Goal: Transaction & Acquisition: Purchase product/service

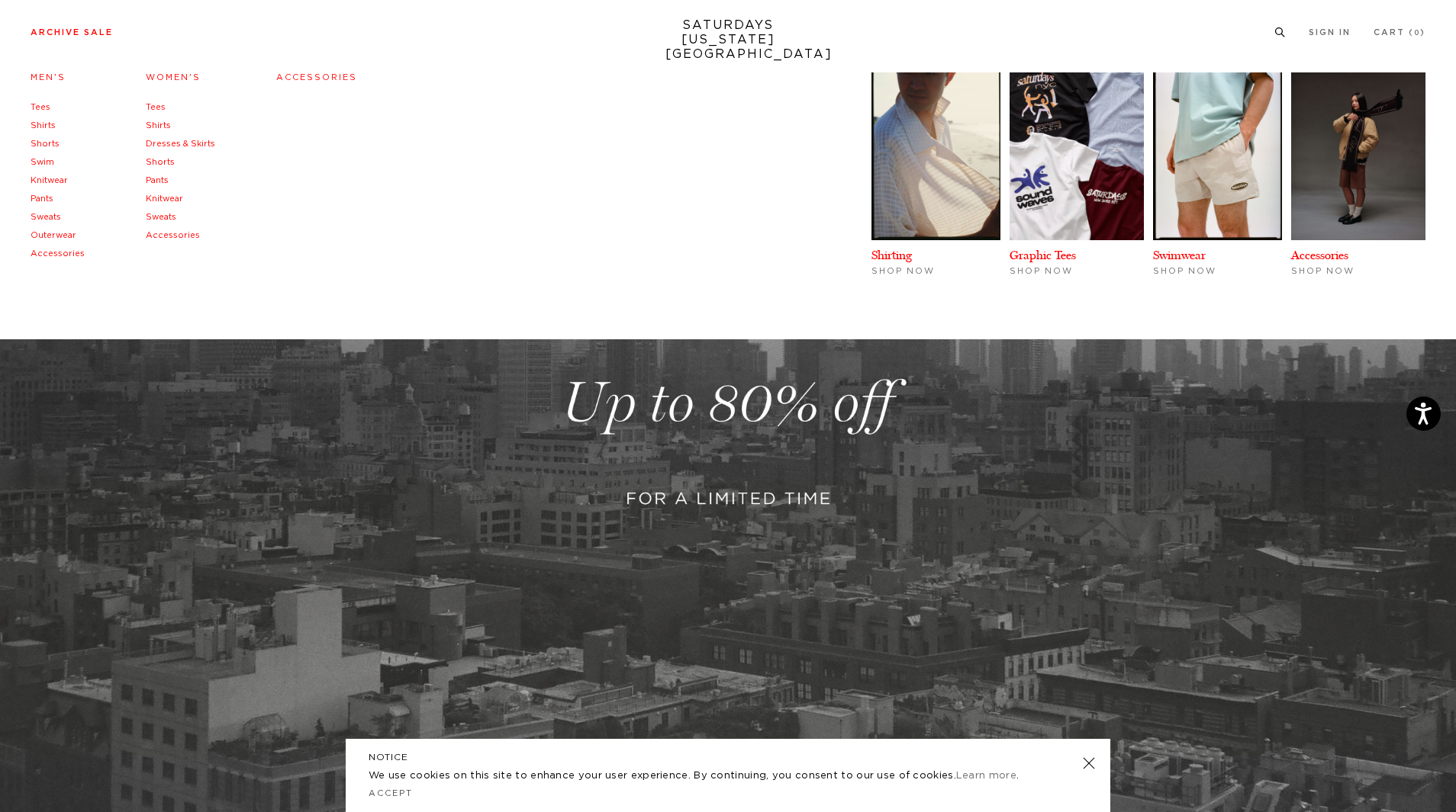
scroll to position [152, 0]
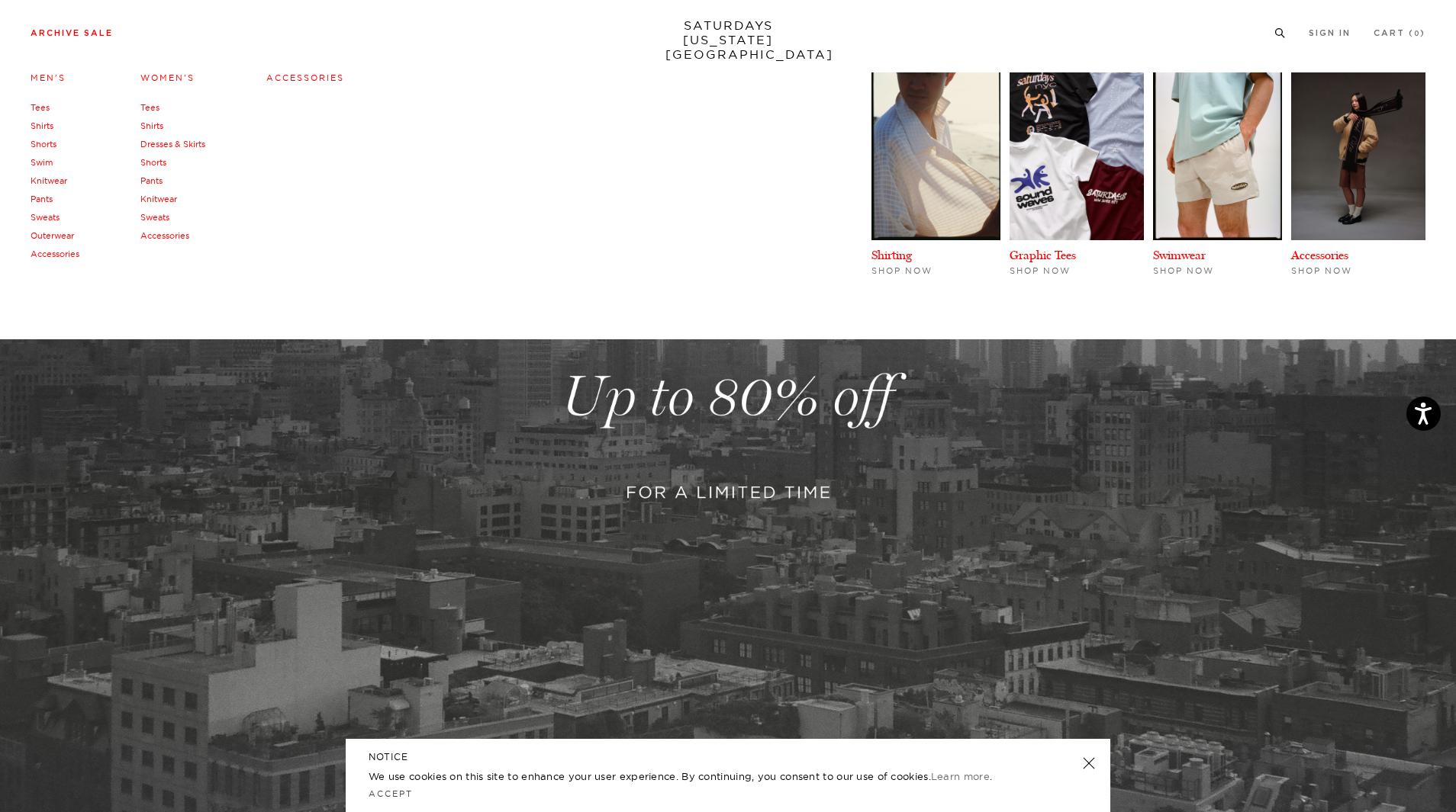
click at [41, 106] on link "Tees" at bounding box center [40, 107] width 19 height 11
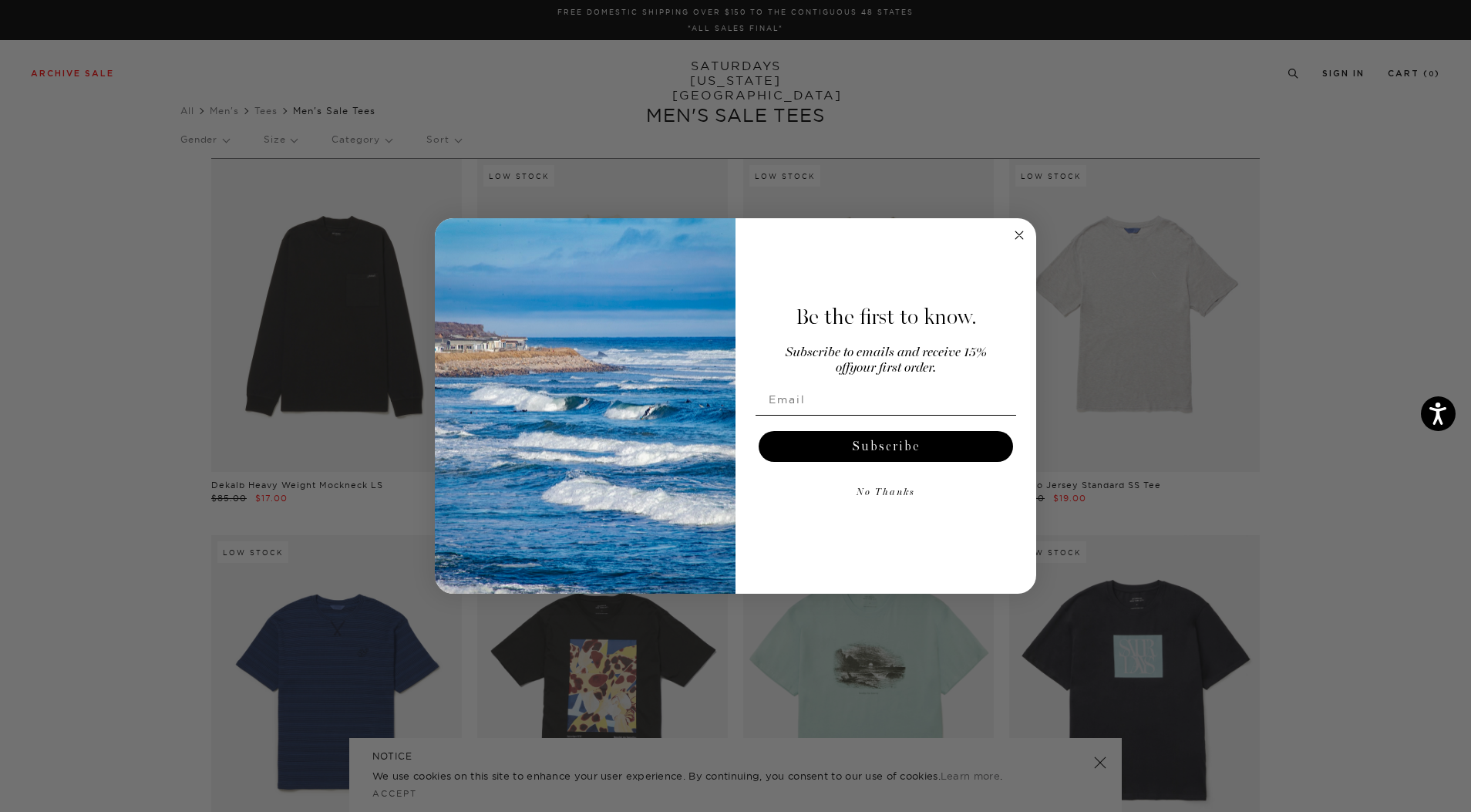
click at [1018, 232] on circle "Close dialog" at bounding box center [1019, 234] width 17 height 17
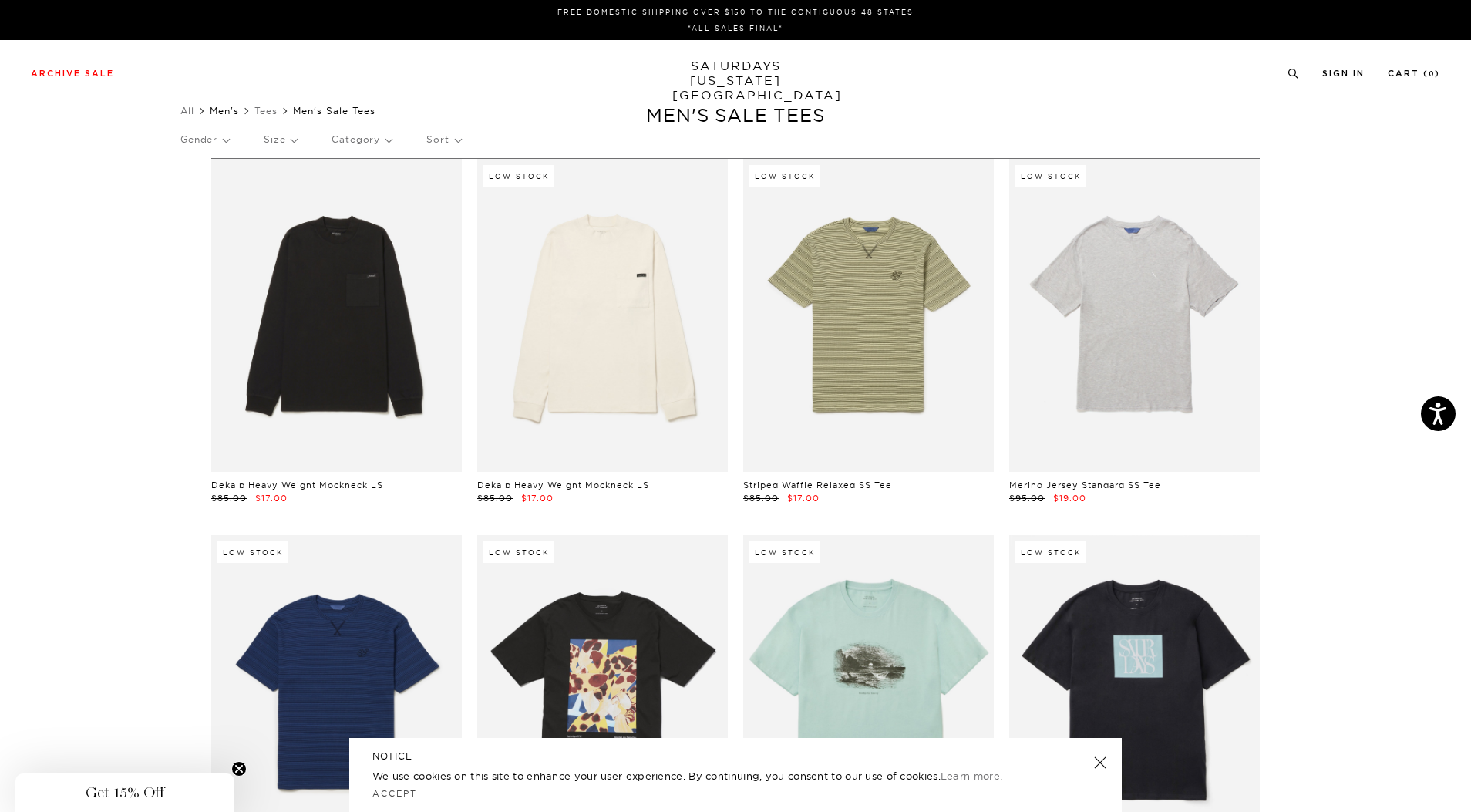
click at [235, 111] on link "Men's" at bounding box center [224, 110] width 29 height 12
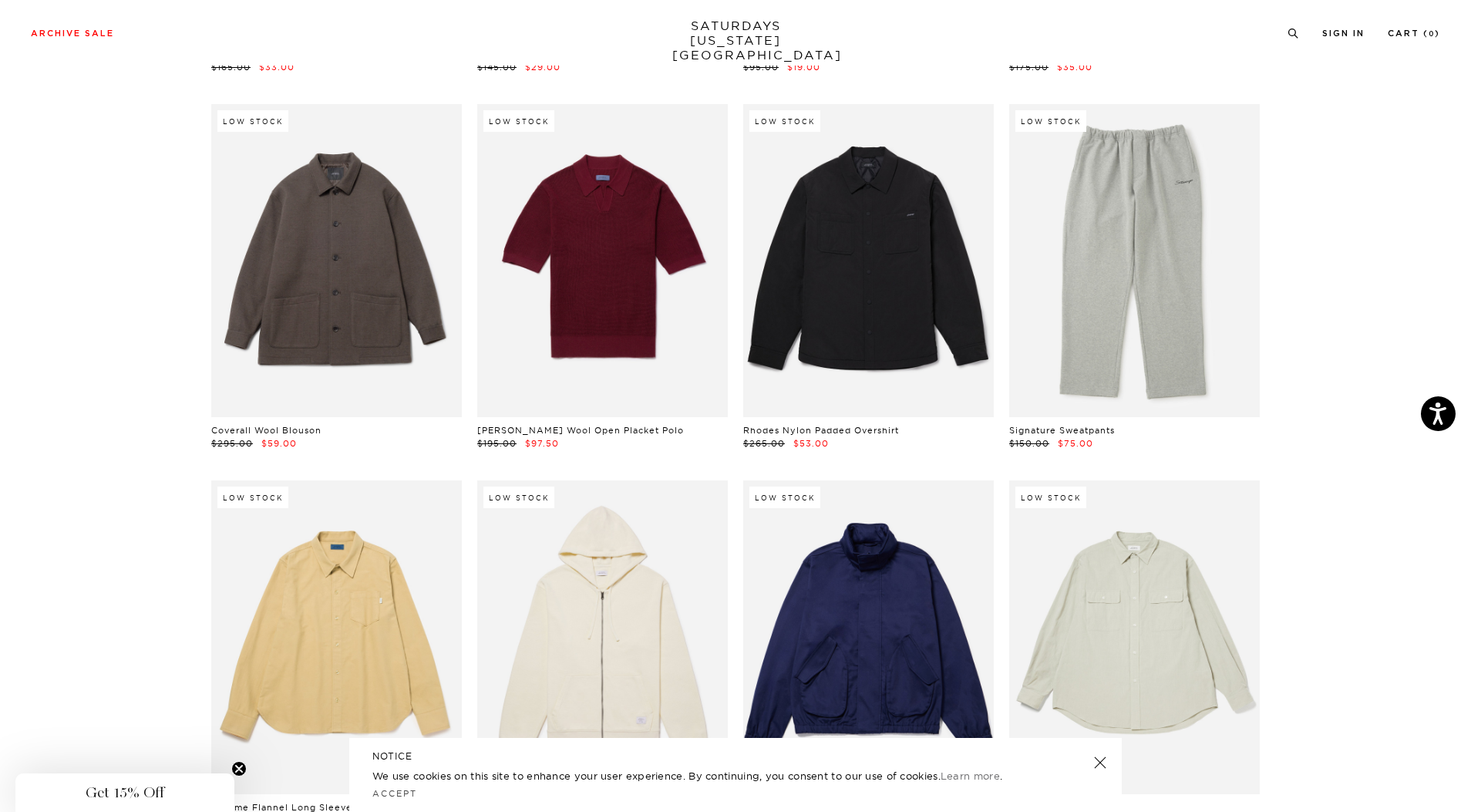
scroll to position [14027, 0]
